Goal: Task Accomplishment & Management: Complete application form

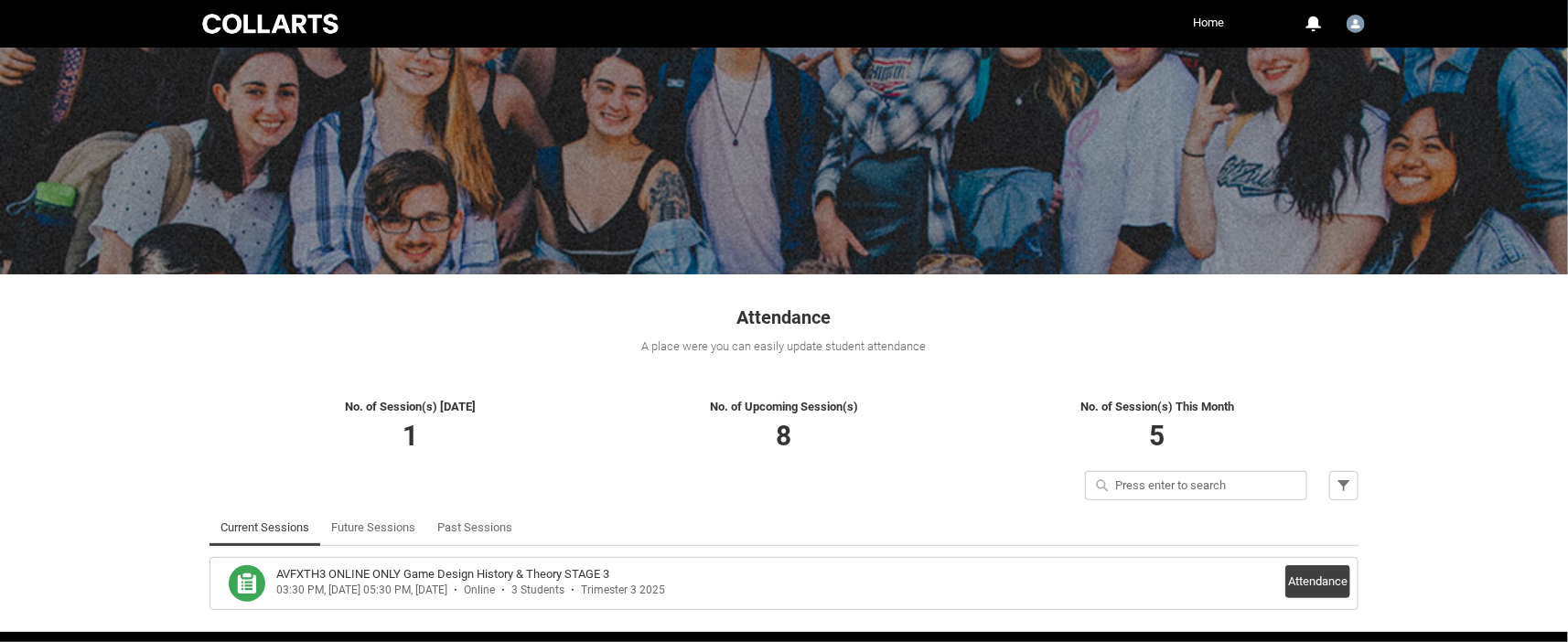
scroll to position [129, 0]
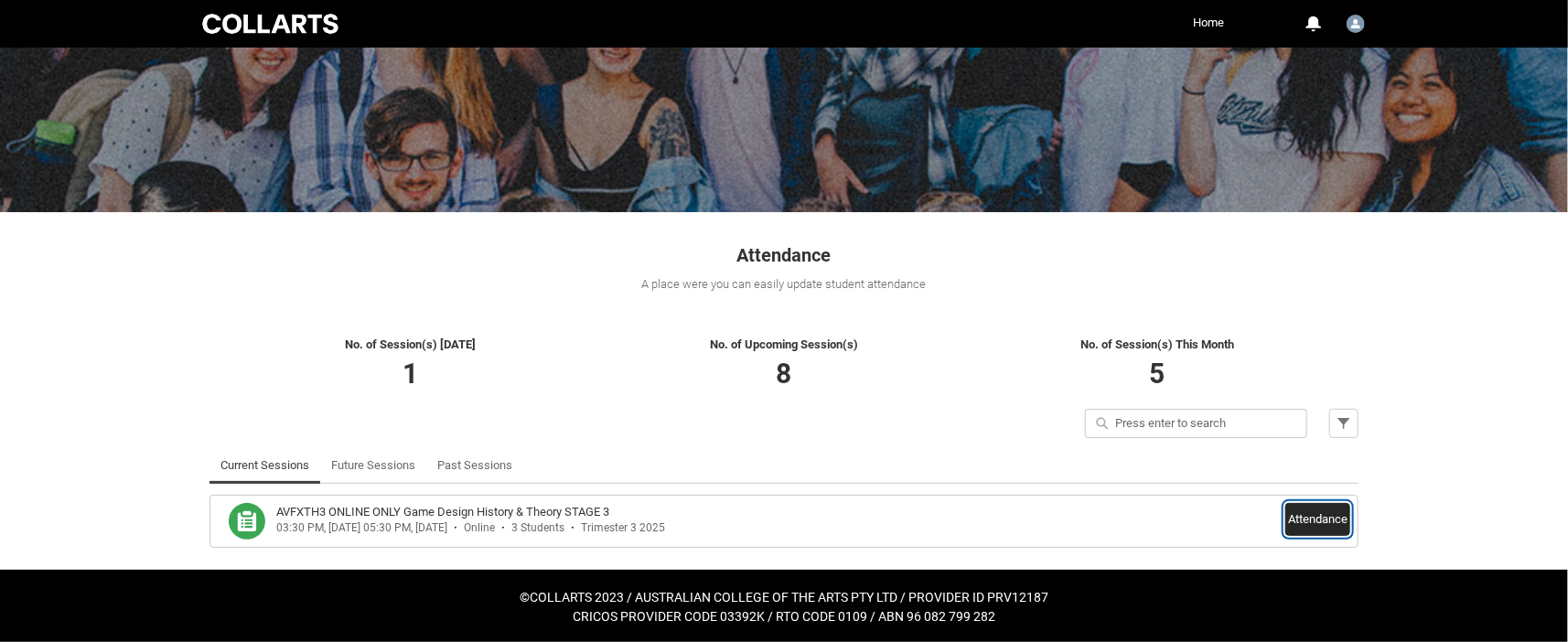
click at [1316, 522] on button "Attendance" at bounding box center [1317, 520] width 65 height 33
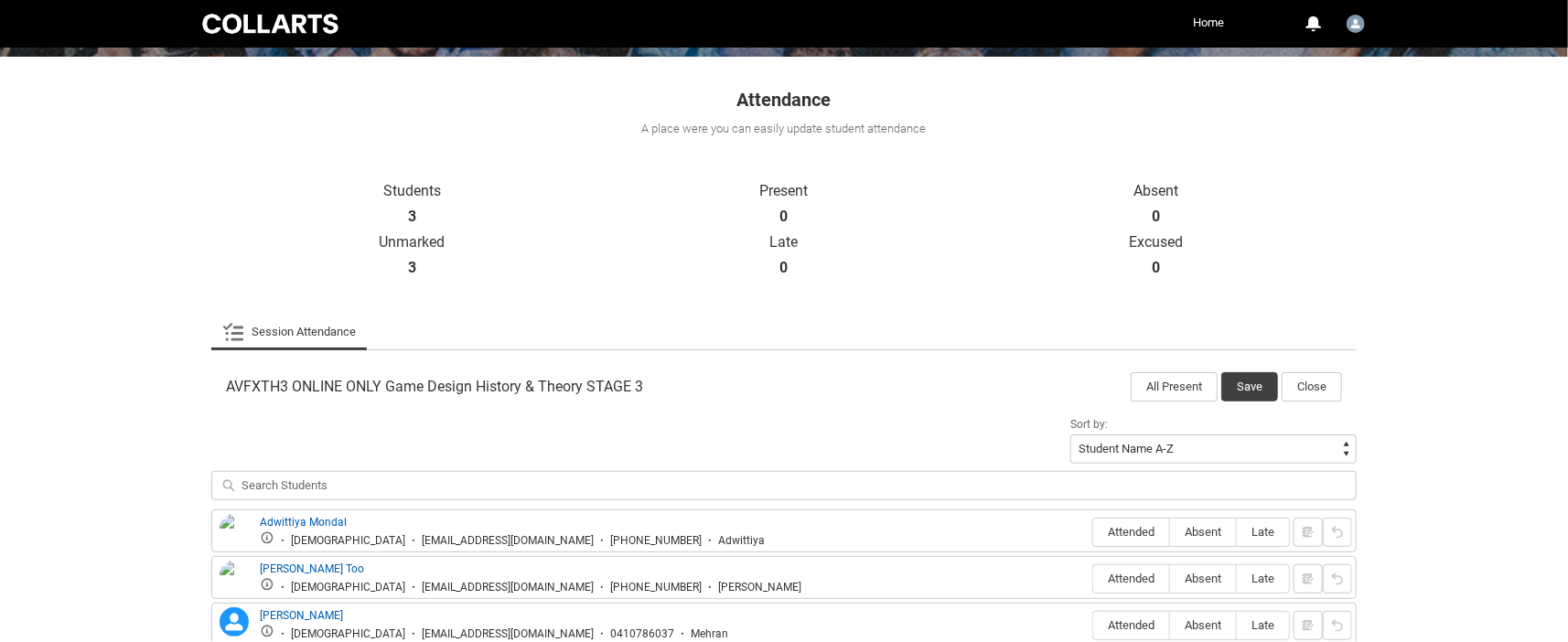
scroll to position [391, 0]
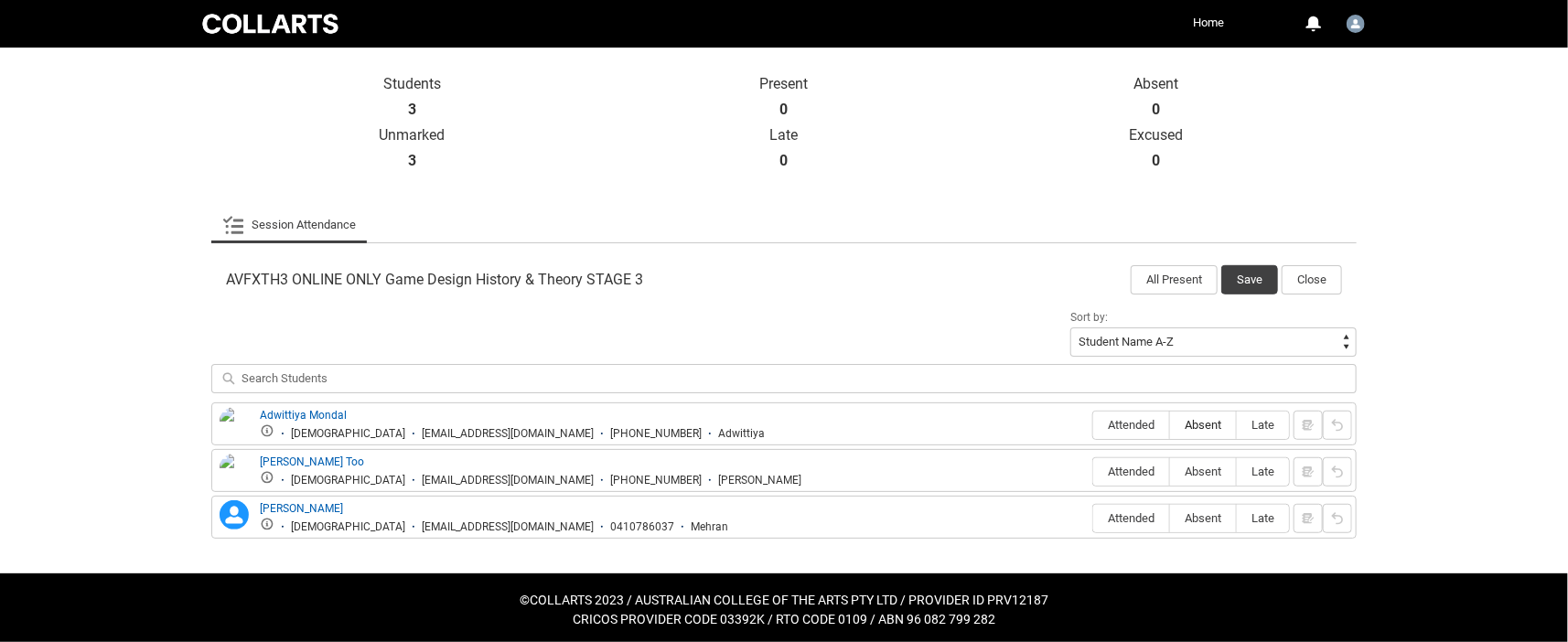
click at [1215, 418] on span "Absent" at bounding box center [1203, 425] width 66 height 13
click at [1171, 424] on input "Absent" at bounding box center [1170, 424] width 1 height 1
type lightning-radio-group "Absent"
radio input "true"
click at [1210, 468] on span "Absent" at bounding box center [1203, 471] width 66 height 13
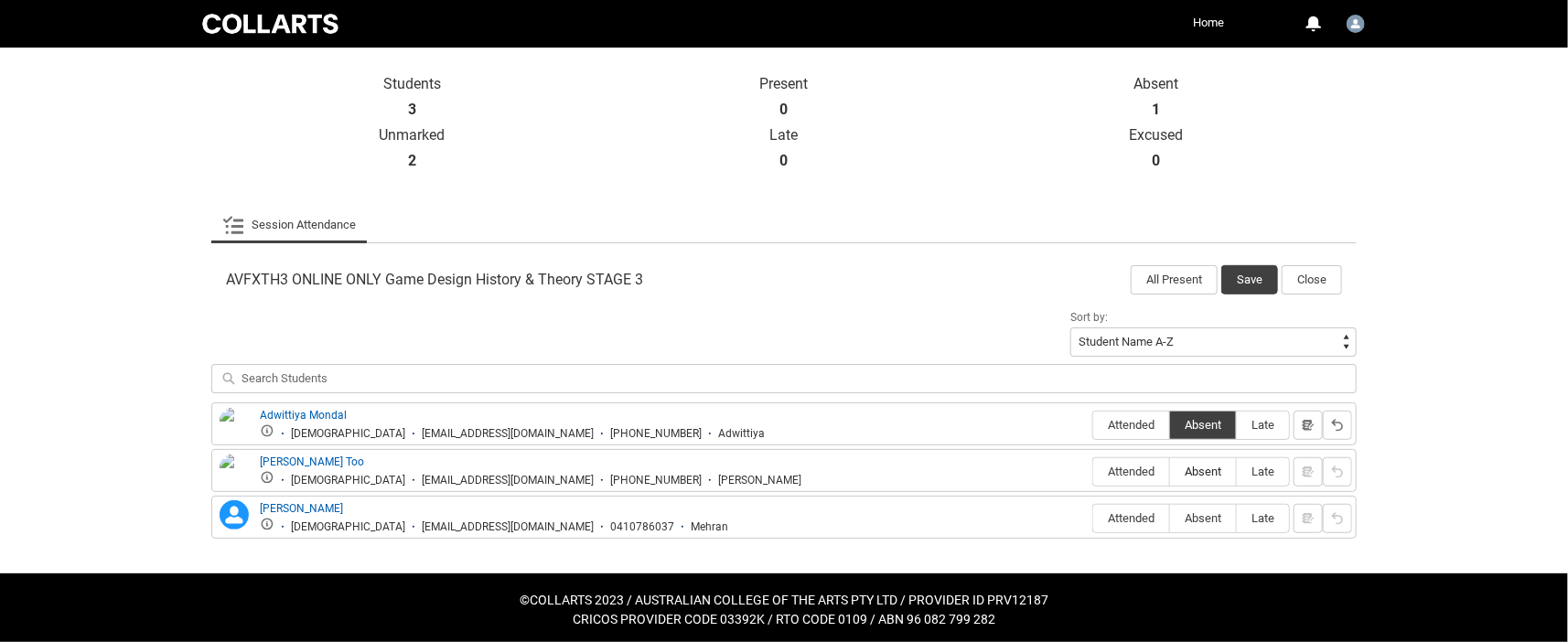
click at [1171, 471] on input "Absent" at bounding box center [1170, 471] width 1 height 1
type lightning-radio-group "Absent"
radio input "true"
click at [1208, 511] on span "Absent" at bounding box center [1203, 518] width 66 height 13
click at [1171, 518] on input "Absent" at bounding box center [1170, 518] width 1 height 1
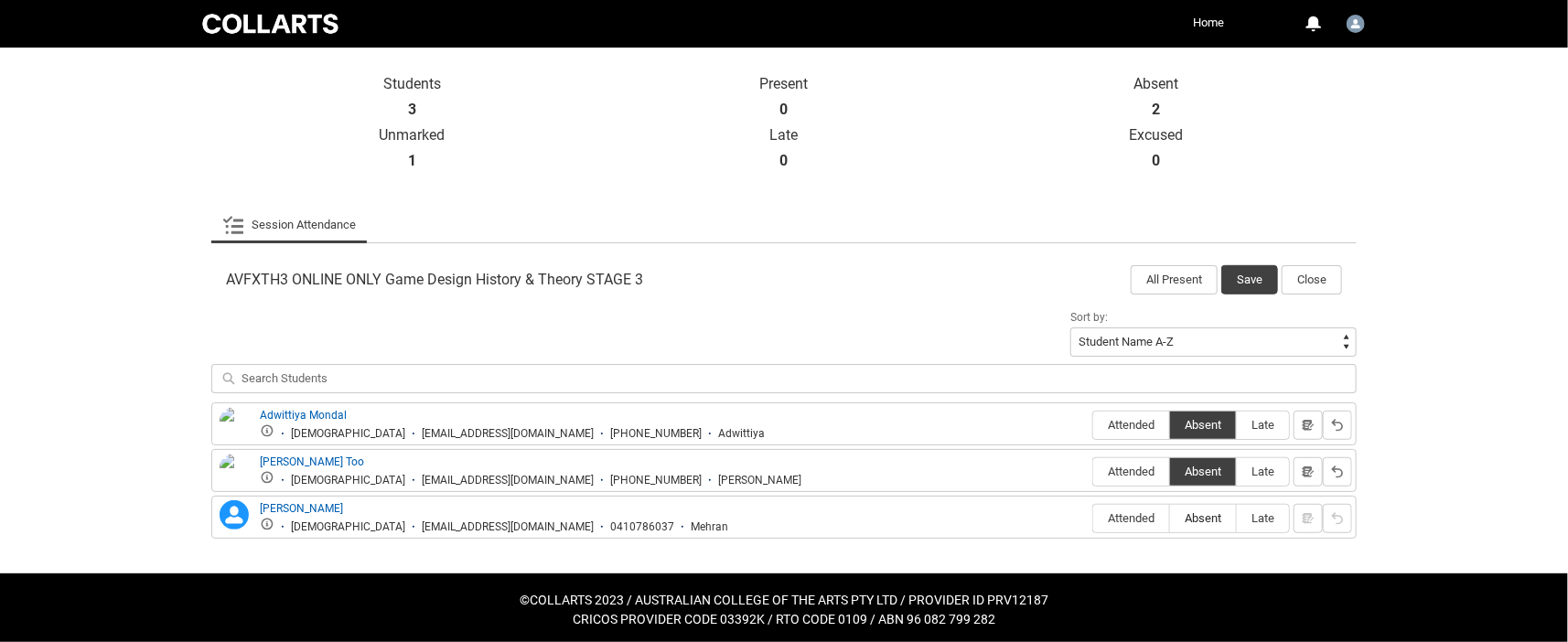
type lightning-radio-group "Absent"
radio input "true"
click at [1253, 276] on button "Save" at bounding box center [1250, 280] width 57 height 29
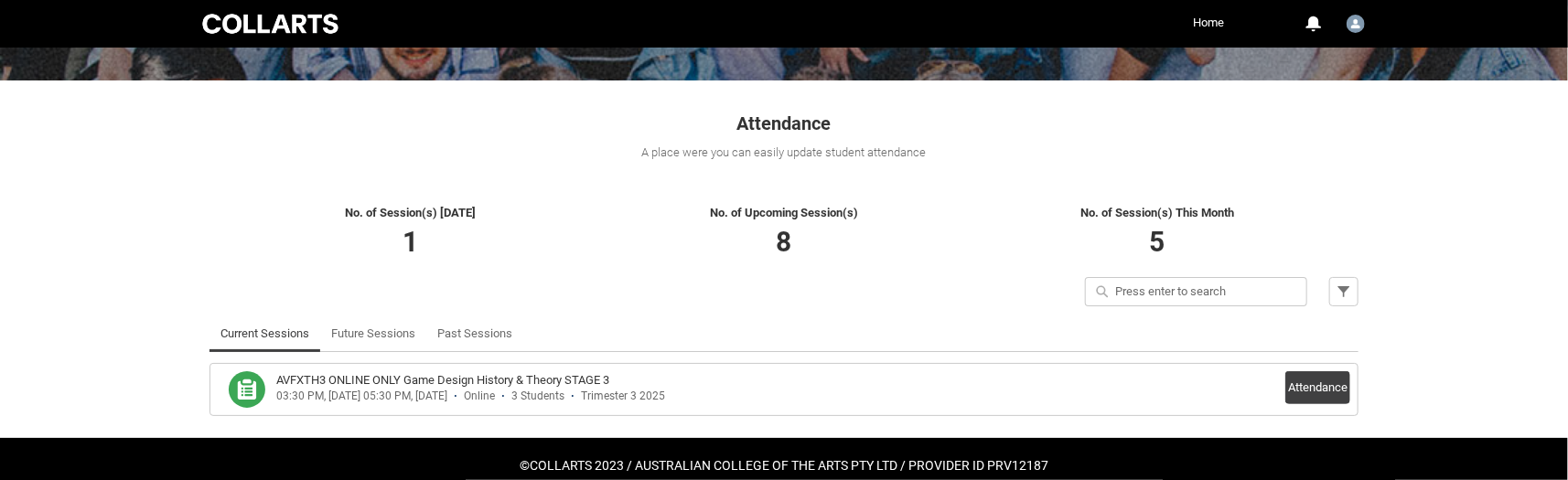
scroll to position [290, 0]
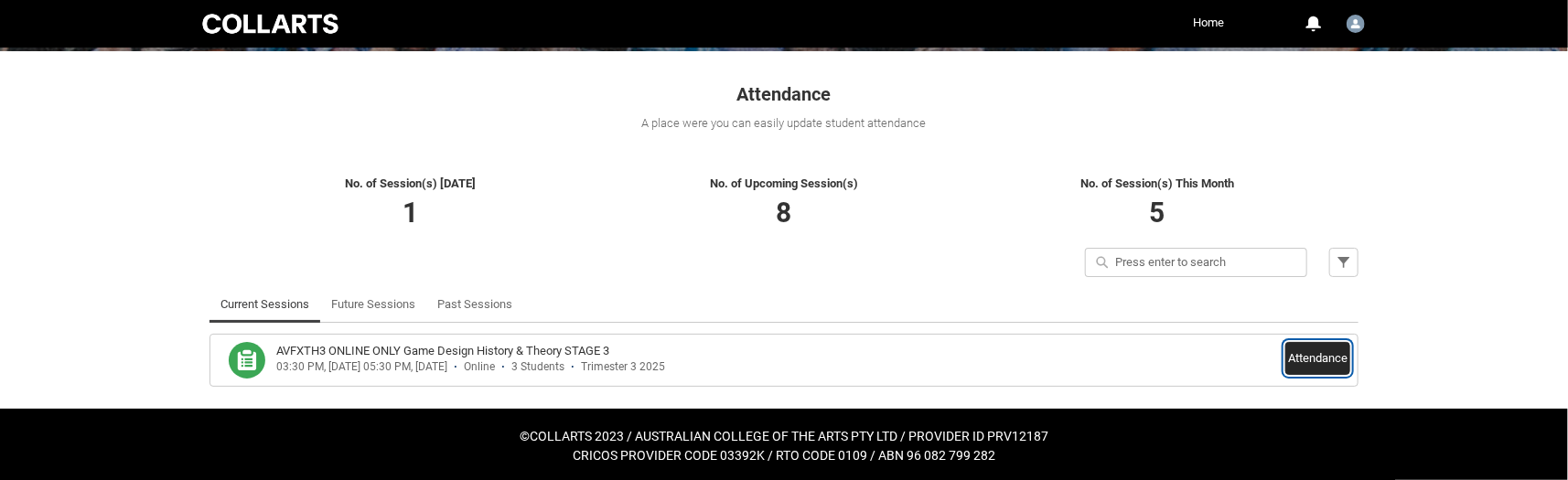
click at [1325, 358] on button "Attendance" at bounding box center [1317, 359] width 65 height 33
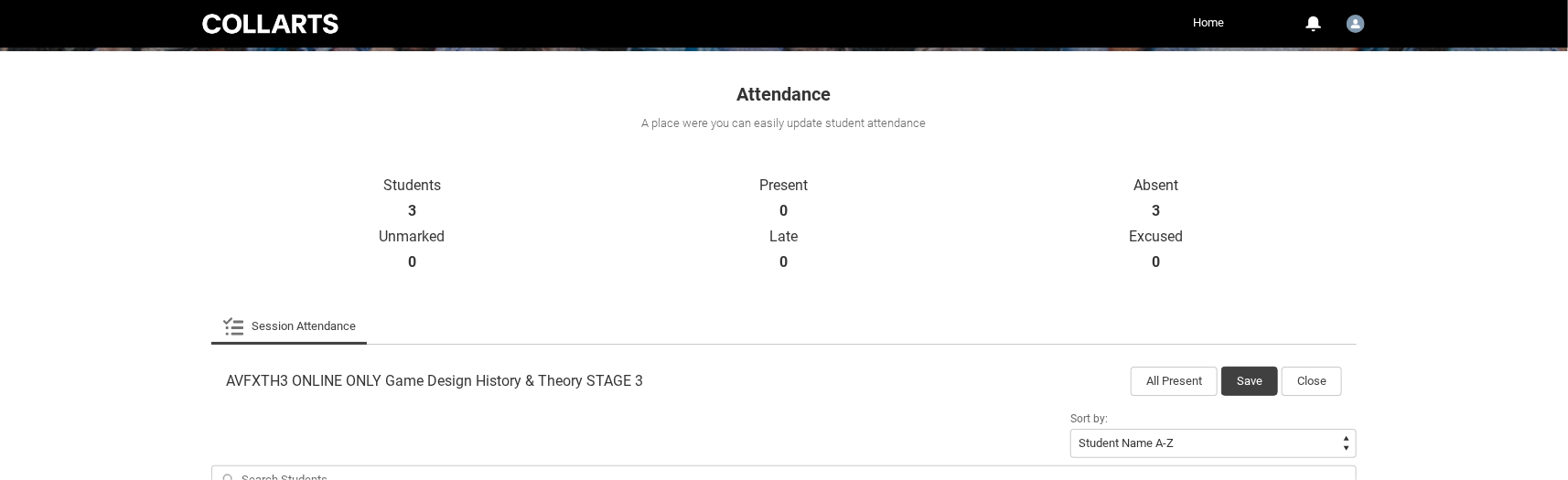
scroll to position [553, 0]
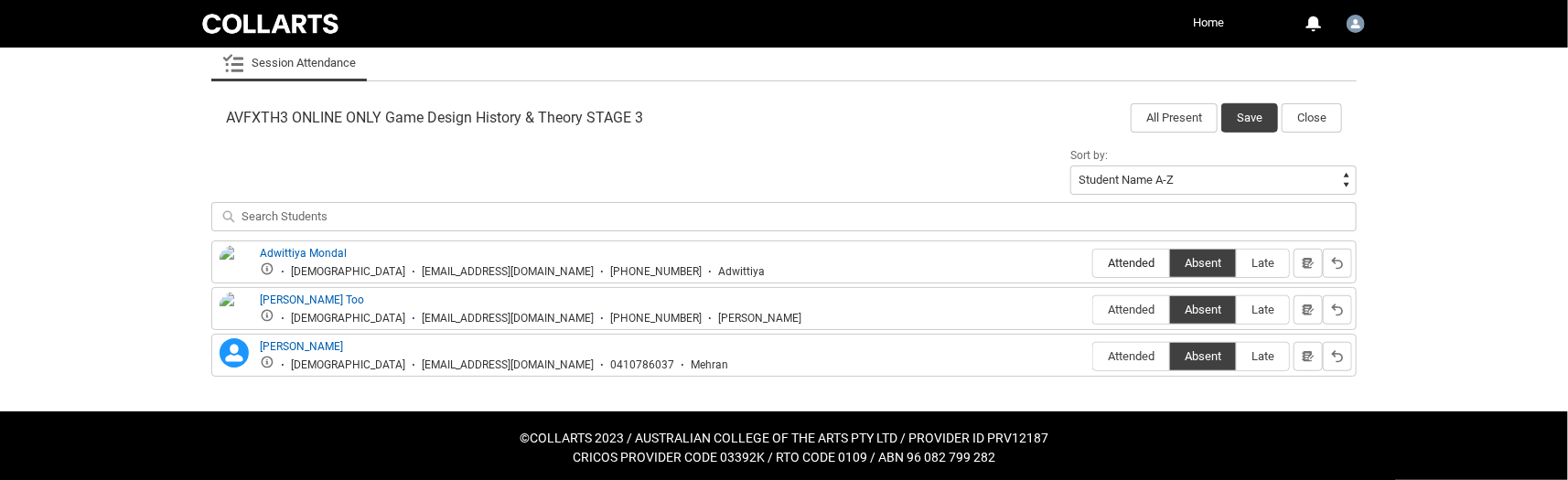
click at [1140, 264] on span "Attended" at bounding box center [1131, 263] width 76 height 13
click at [1094, 263] on input "Attended" at bounding box center [1093, 262] width 1 height 1
type lightning-radio-group "Attended"
radio input "true"
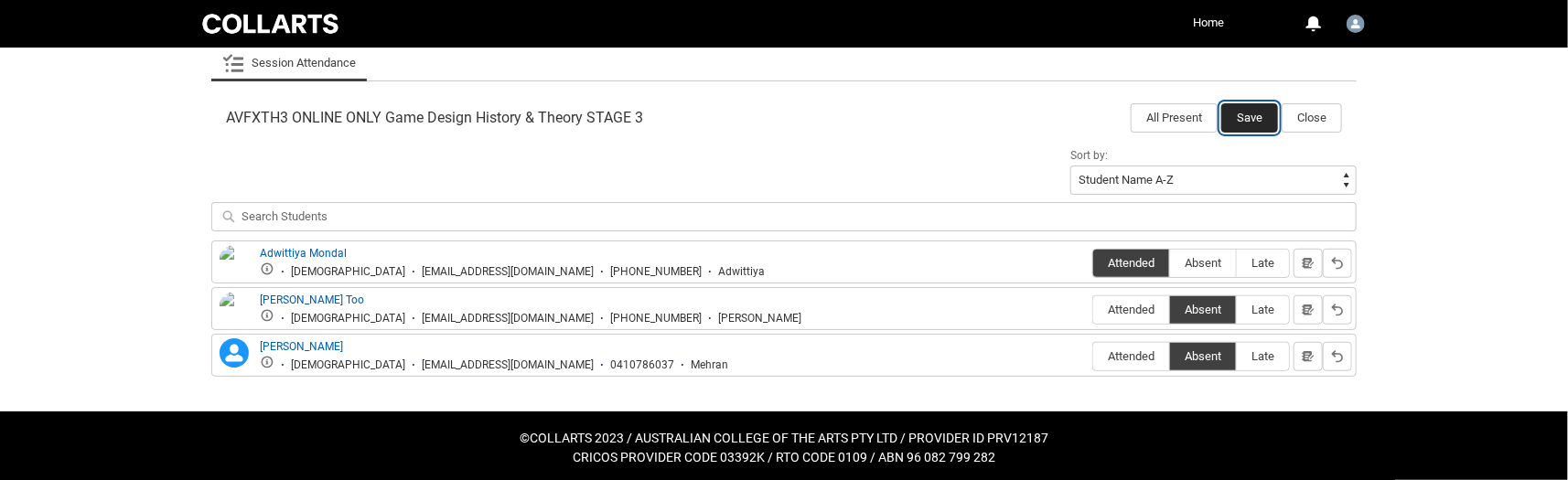
click at [1257, 118] on button "Save" at bounding box center [1250, 118] width 57 height 29
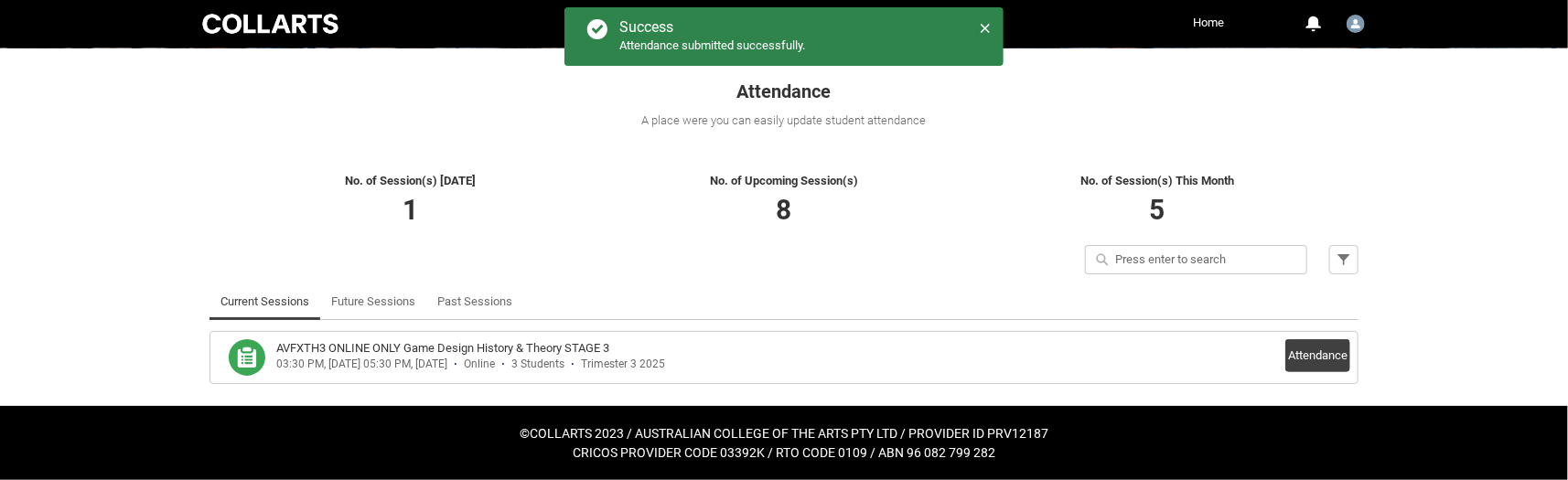
scroll to position [290, 0]
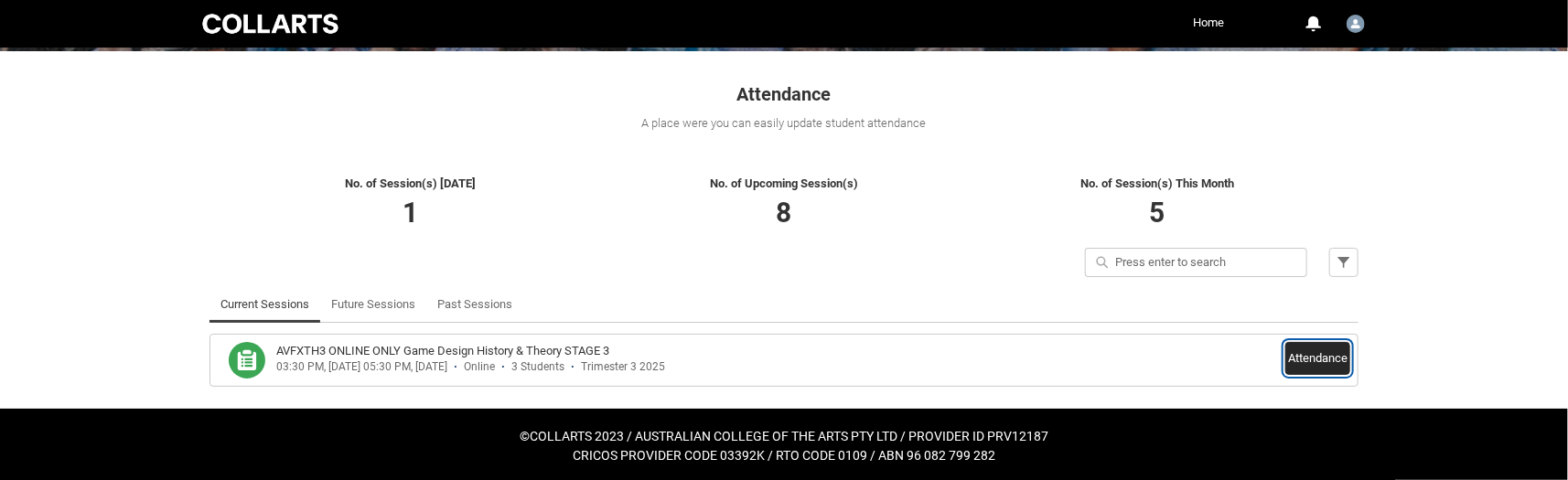
click at [1326, 365] on button "Attendance" at bounding box center [1317, 359] width 65 height 33
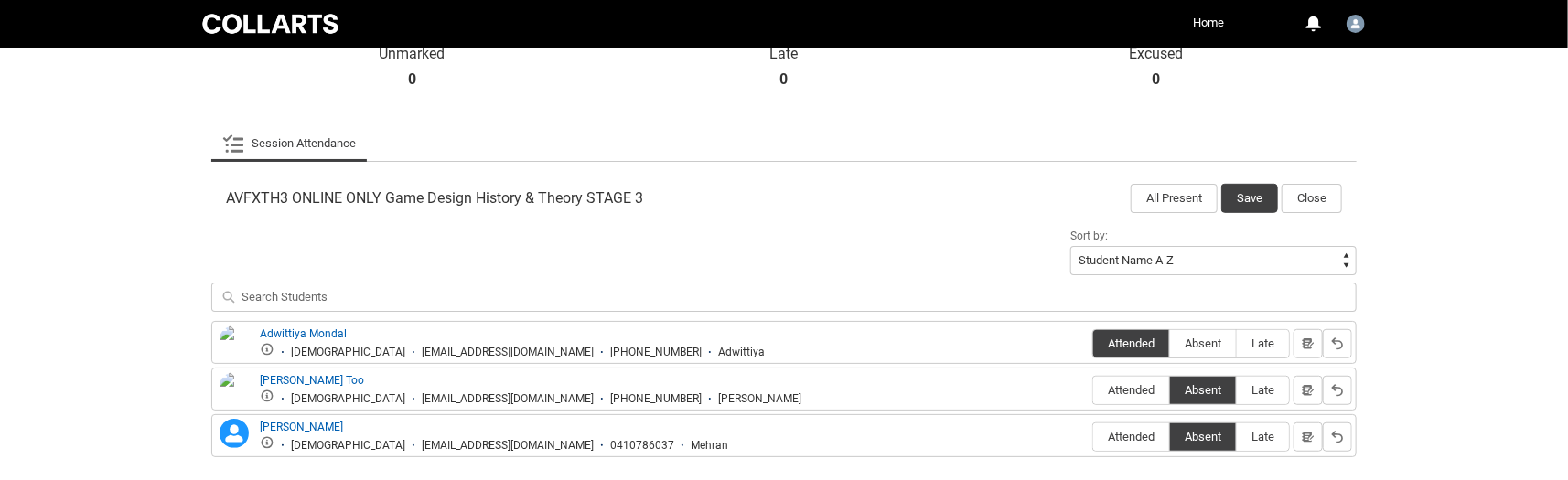
scroll to position [553, 0]
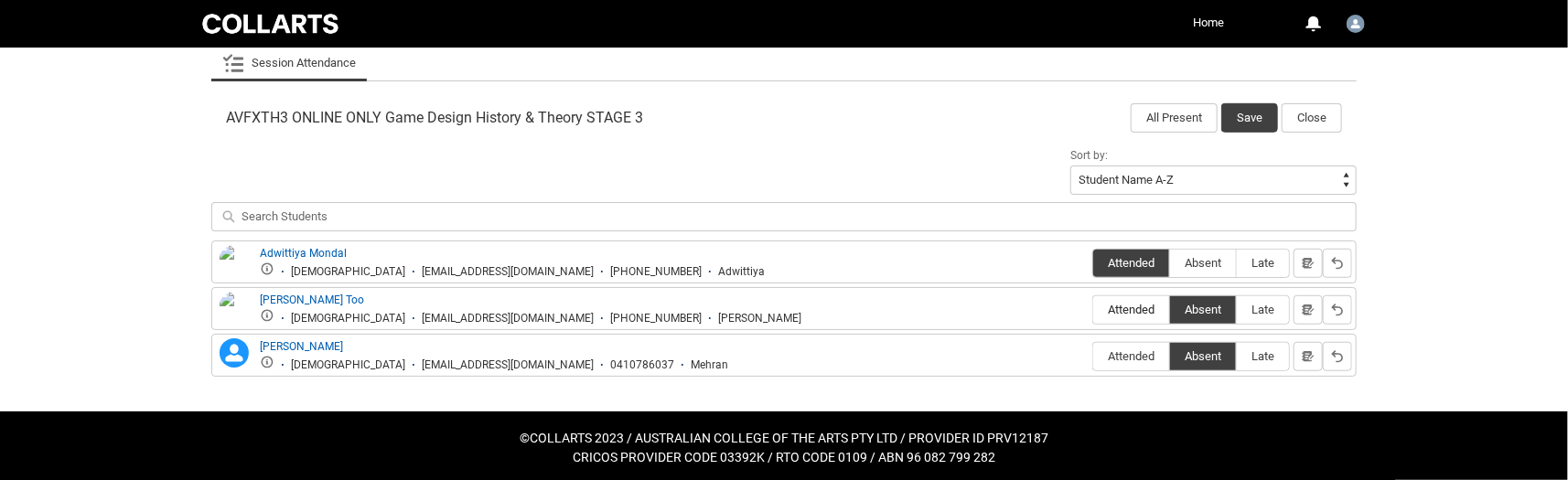
click at [1140, 304] on span "Attended" at bounding box center [1131, 309] width 76 height 13
click at [1094, 309] on input "Attended" at bounding box center [1093, 309] width 1 height 1
type lightning-radio-group "Attended"
radio input "true"
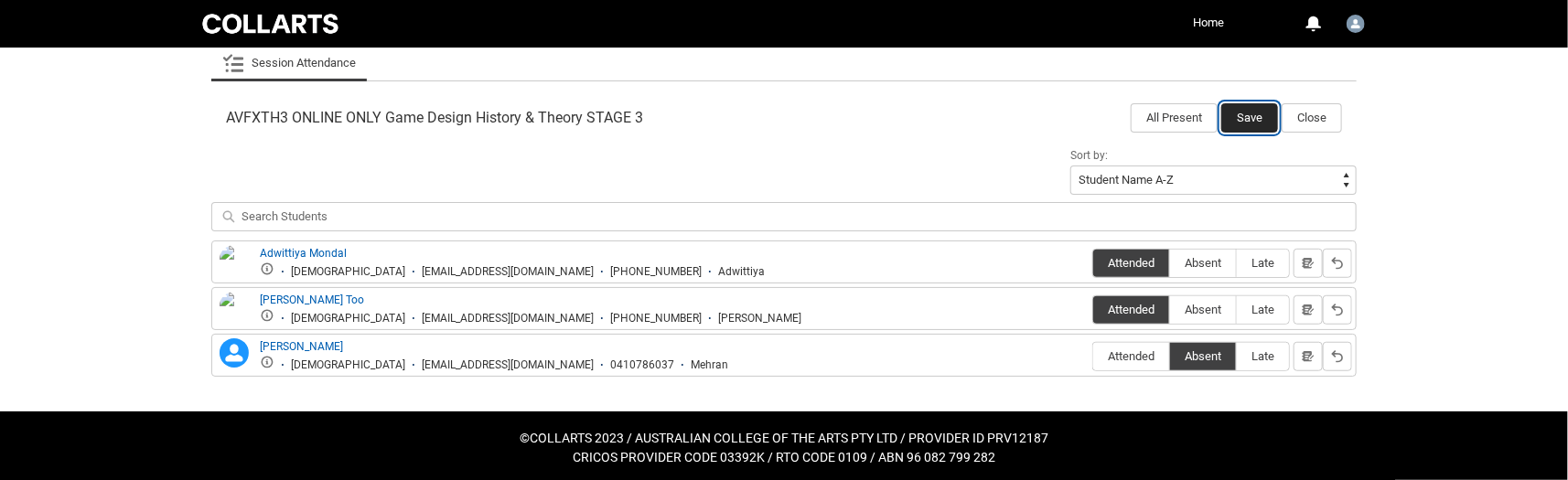
click at [1250, 118] on button "Save" at bounding box center [1250, 118] width 57 height 29
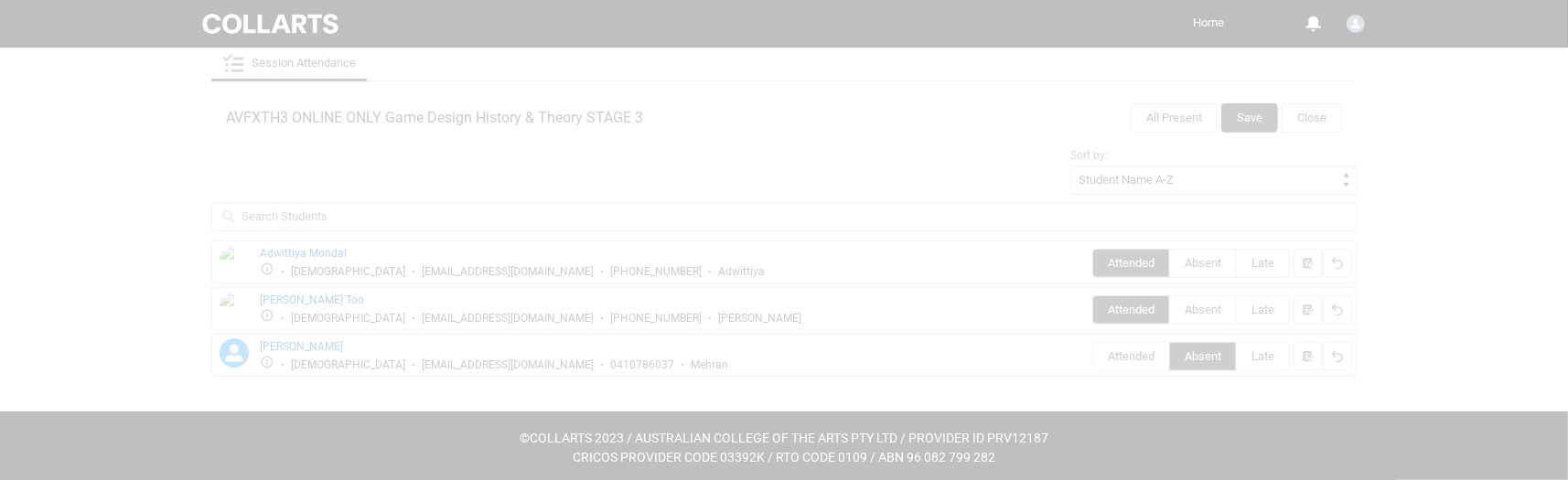
scroll to position [290, 0]
